Goal: Information Seeking & Learning: Learn about a topic

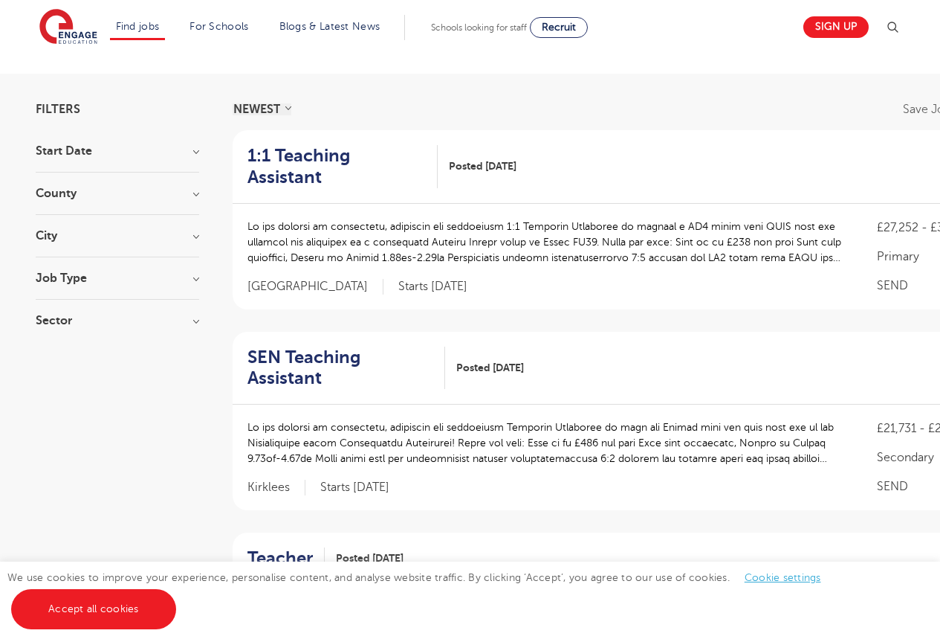
scroll to position [74, 0]
click at [404, 219] on p at bounding box center [548, 241] width 601 height 47
click at [537, 222] on p at bounding box center [548, 241] width 601 height 47
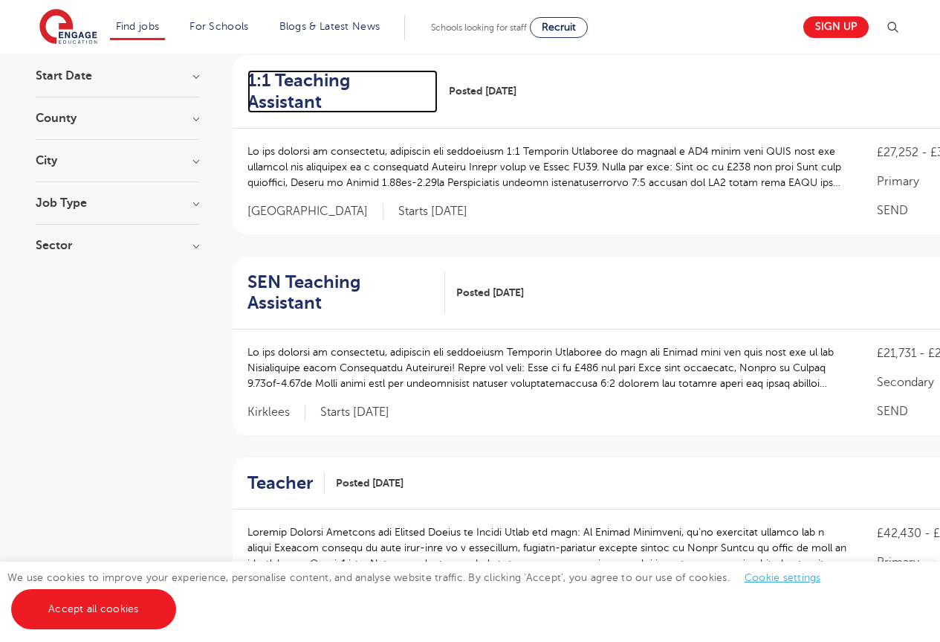
click at [376, 78] on h2 "1:1 Teaching Assistant" at bounding box center [337, 91] width 178 height 43
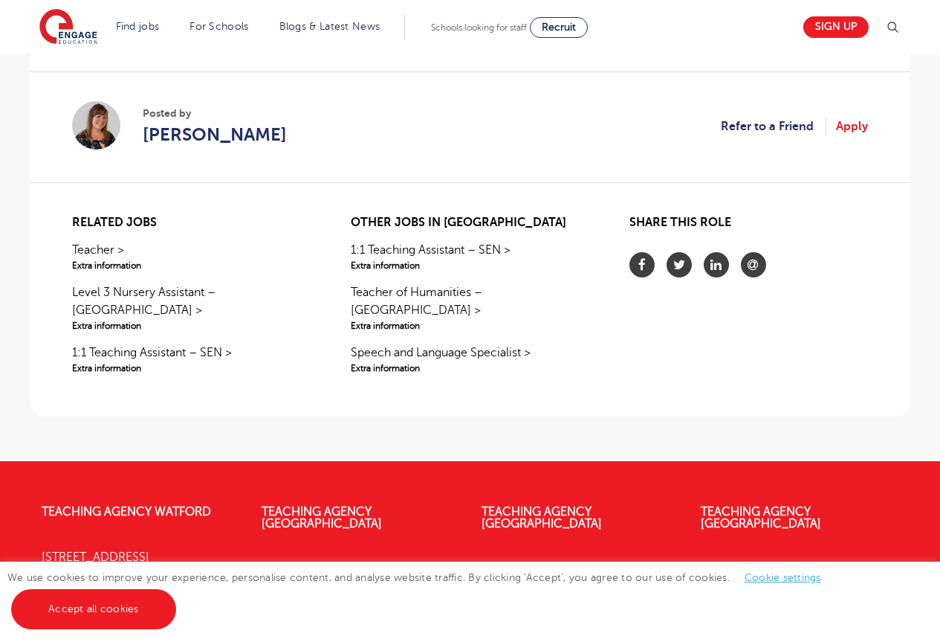
scroll to position [892, 0]
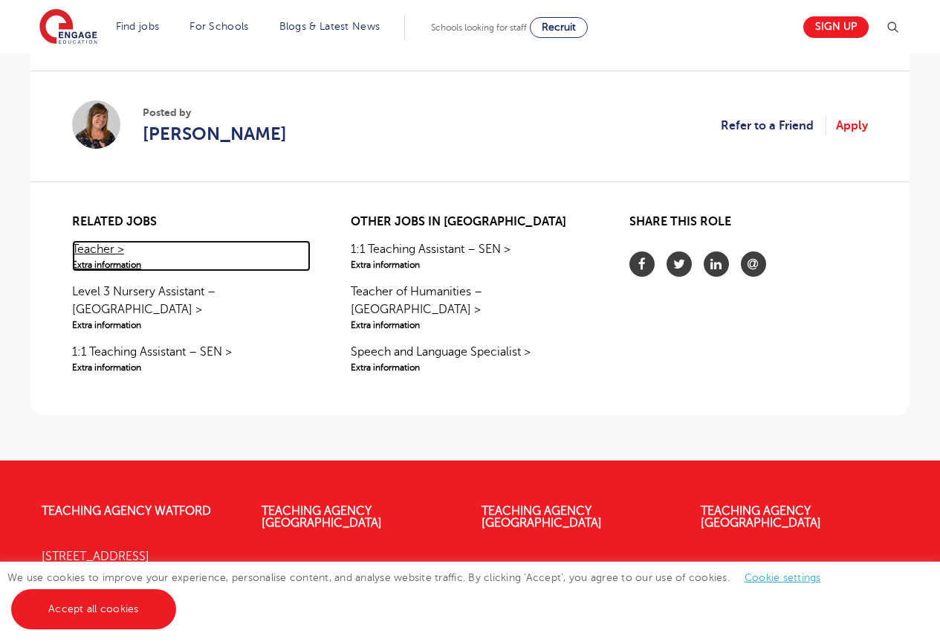
click at [94, 244] on link "Teacher > Extra information" at bounding box center [191, 255] width 239 height 31
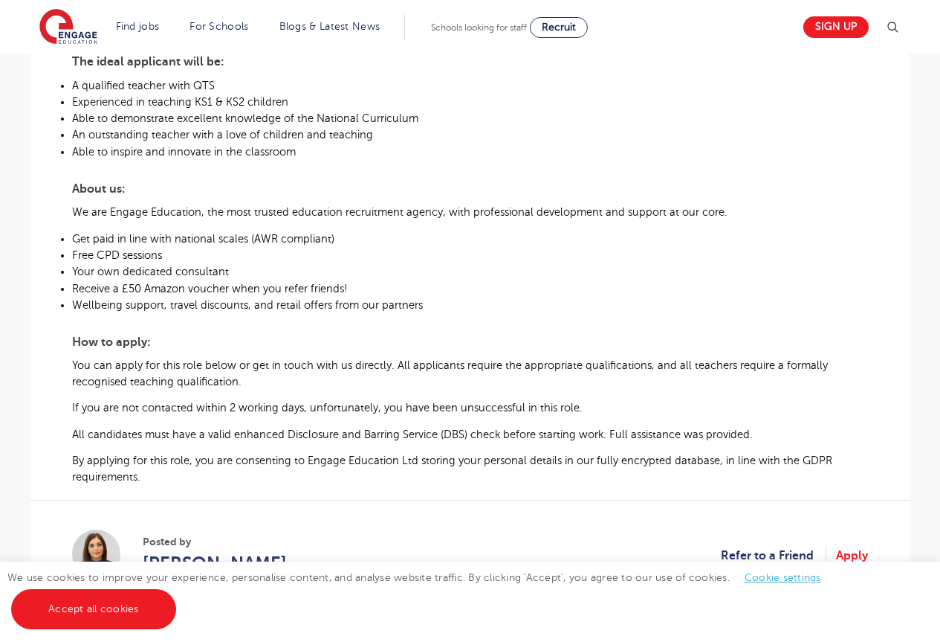
scroll to position [669, 0]
